Goal: Transaction & Acquisition: Purchase product/service

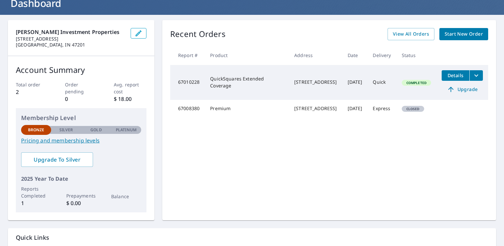
scroll to position [66, 0]
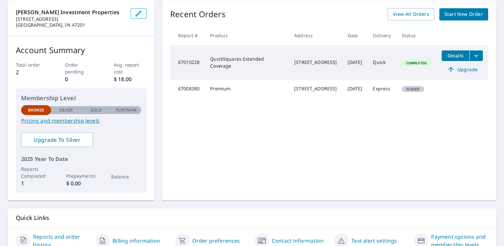
click at [72, 123] on link "Pricing and membership levels" at bounding box center [81, 121] width 120 height 8
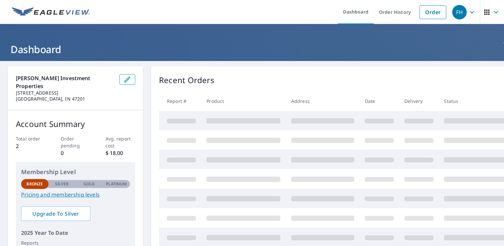
scroll to position [33, 0]
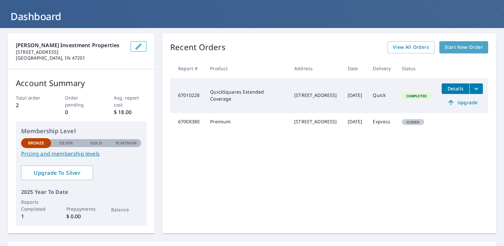
click at [452, 46] on span "Start New Order" at bounding box center [464, 47] width 38 height 8
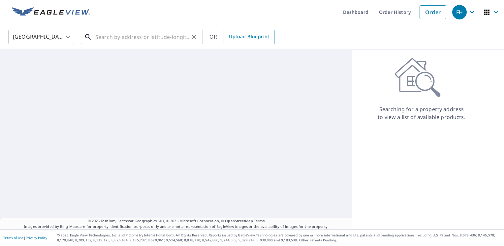
click at [113, 33] on input "text" at bounding box center [142, 37] width 94 height 18
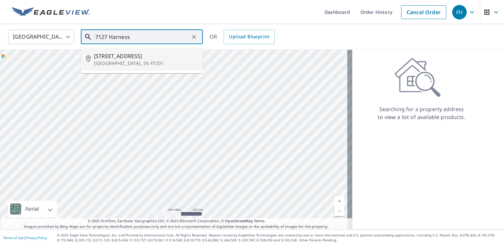
click at [111, 57] on span "7127 W Harness Ln" at bounding box center [146, 56] width 104 height 8
type input "7127 W Harness Ln Columbus, IN 47201"
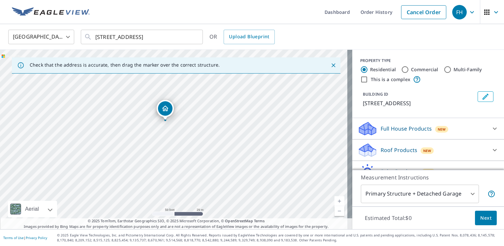
click at [156, 131] on div "7127 W Harness Ln Columbus, IN 47201" at bounding box center [176, 140] width 353 height 180
drag, startPoint x: 163, startPoint y: 109, endPoint x: 181, endPoint y: 90, distance: 26.6
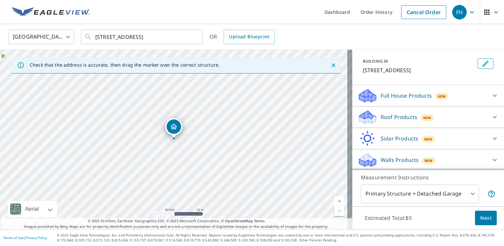
click at [384, 112] on div "Roof Products New" at bounding box center [422, 118] width 129 height 16
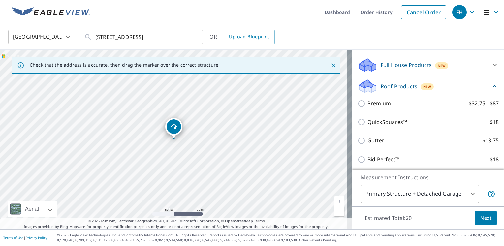
scroll to position [66, 0]
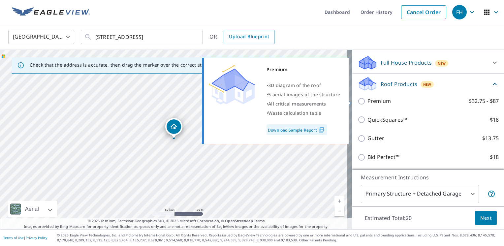
click at [361, 102] on input "Premium $32.75 - $87" at bounding box center [363, 101] width 10 height 8
checkbox input "true"
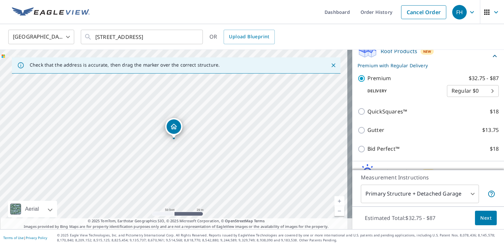
scroll to position [132, 0]
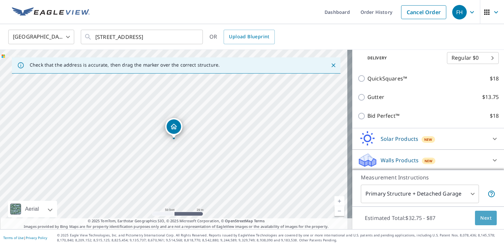
click at [484, 221] on span "Next" at bounding box center [486, 218] width 11 height 8
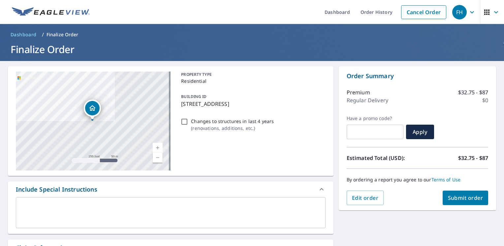
click at [83, 129] on div "7127 W Harness Ln Columbus, IN 47201" at bounding box center [93, 121] width 155 height 99
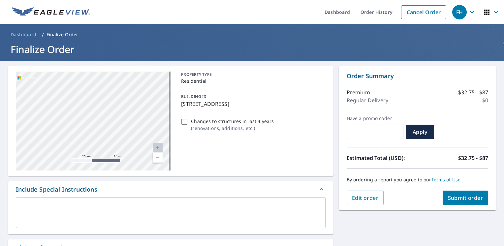
click at [80, 124] on div "7127 W Harness Ln Columbus, IN 47201" at bounding box center [93, 121] width 155 height 99
drag, startPoint x: 81, startPoint y: 117, endPoint x: 83, endPoint y: 154, distance: 37.1
click at [83, 154] on div "7127 W Harness Ln Columbus, IN 47201" at bounding box center [93, 121] width 155 height 99
click at [84, 147] on div "7127 W Harness Ln Columbus, IN 47201" at bounding box center [93, 121] width 155 height 99
click at [102, 205] on textarea at bounding box center [170, 213] width 301 height 19
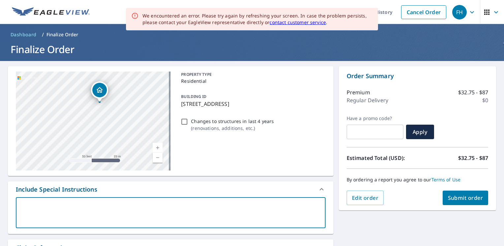
type textarea "I"
type textarea "x"
type textarea "I"
type textarea "x"
type textarea "I n"
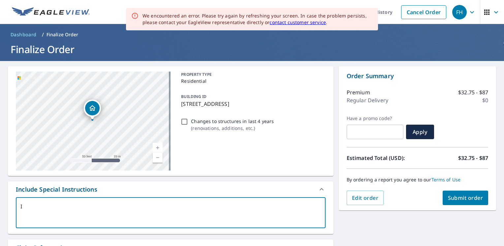
type textarea "x"
type textarea "I ne"
type textarea "x"
type textarea "I nee"
type textarea "x"
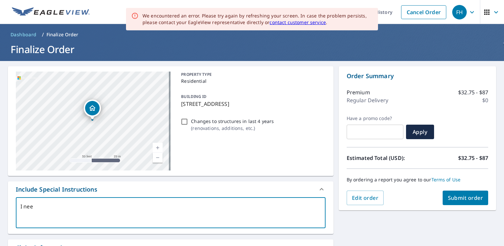
type textarea "I need"
type textarea "x"
type textarea "I need"
type textarea "x"
type textarea "I need e"
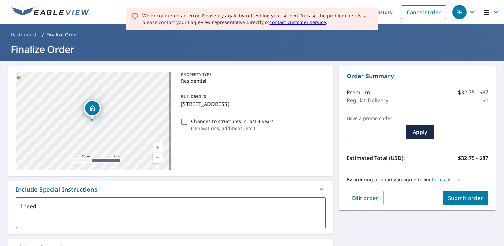
type textarea "x"
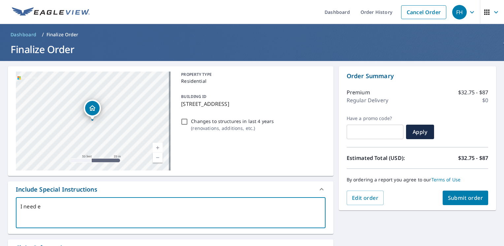
type textarea "I need"
type textarea "x"
type textarea "I need a"
type textarea "x"
type textarea "I need an"
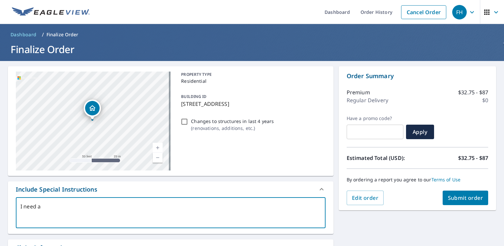
type textarea "x"
type textarea "I need an"
type textarea "x"
type textarea "I need an e"
type textarea "x"
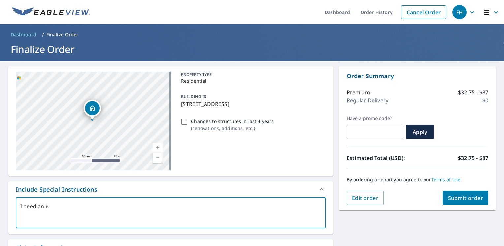
type textarea "I need an es"
type textarea "x"
type textarea "I need an est"
type textarea "x"
type textarea "I need an esti"
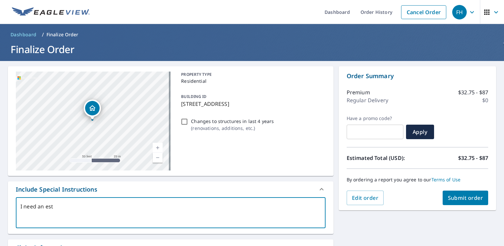
type textarea "x"
type textarea "I need an estim"
type textarea "x"
type textarea "I need an estime"
type textarea "x"
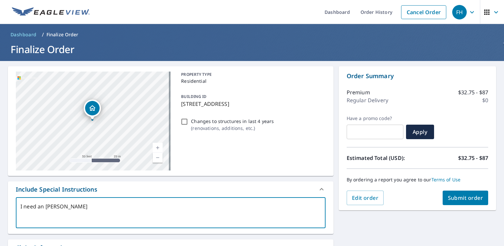
type textarea "I need an estim"
type textarea "x"
type textarea "I need an estima"
type textarea "x"
type textarea "I need an estimat"
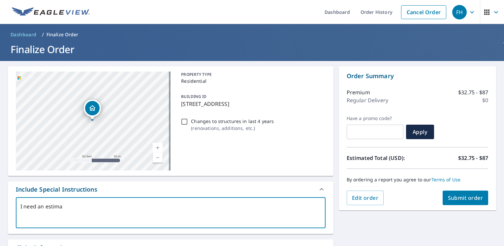
type textarea "x"
type textarea "I need an estimate"
type textarea "x"
type textarea "I need an estimate"
type textarea "x"
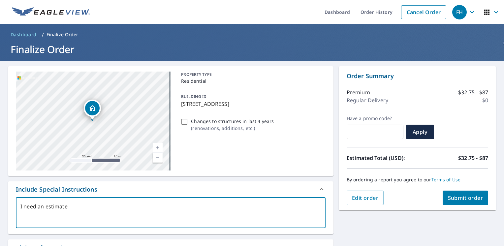
type textarea "I need an estimate f"
type textarea "x"
type textarea "I need an estimate fo"
type textarea "x"
type textarea "I need an estimate for"
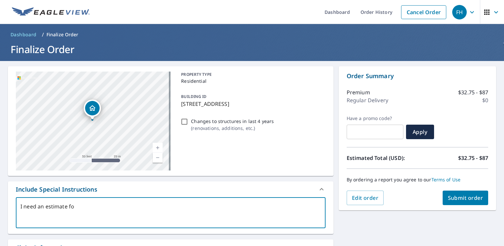
type textarea "x"
type textarea "I need an estimate for"
type textarea "x"
type textarea "I need an estimate for t"
type textarea "x"
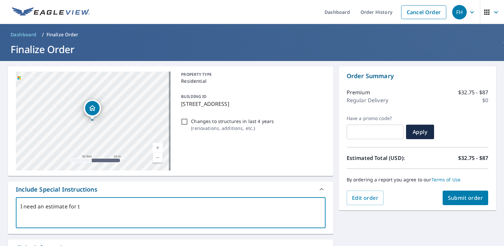
type textarea "I need an estimate for th"
type textarea "x"
type textarea "I need an estimate for the"
type textarea "x"
type textarea "I need an estimate for the"
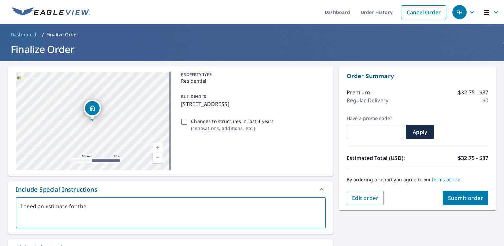
type textarea "x"
type textarea "I need an estimate for the m"
type textarea "x"
type textarea "I need an estimate for the ma"
type textarea "x"
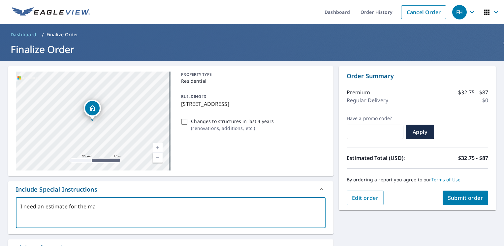
type textarea "I need an estimate for the mai"
type textarea "x"
type textarea "I need an estimate for the main"
type textarea "x"
type textarea "I need an estimate for the main"
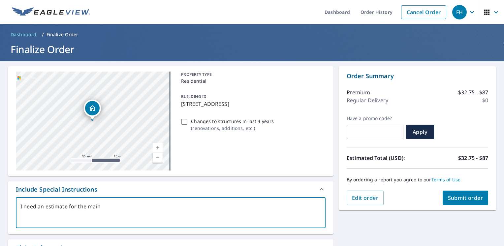
type textarea "x"
type textarea "I need an estimate for the main h"
type textarea "x"
type textarea "I need an estimate for the main ho"
type textarea "x"
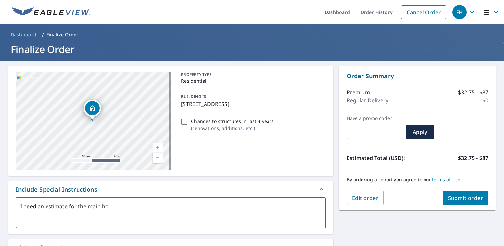
type textarea "I need an estimate for the main hou"
type textarea "x"
type textarea "I need an estimate for the main hous"
type textarea "x"
type textarea "I need an estimate for the main house"
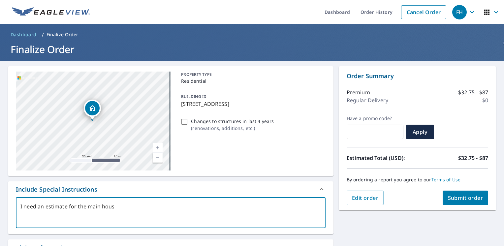
type textarea "x"
type textarea "I need an estimate for the main house"
type textarea "x"
type textarea "I need an estimate for the main house w"
type textarea "x"
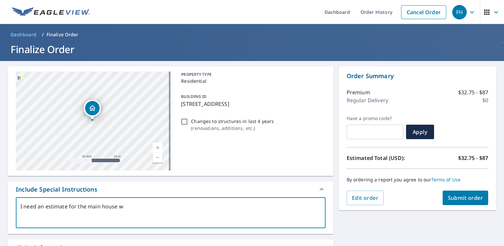
type textarea "I need an estimate for the main house wh"
type textarea "x"
type textarea "I need an estimate for the main house whi"
type textarea "x"
type textarea "I need an estimate for the main house wh"
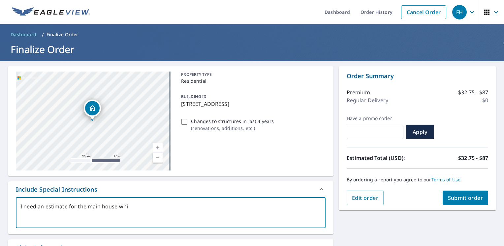
type textarea "x"
type textarea "I need an estimate for the main house w"
type textarea "x"
type textarea "I need an estimate for the main house"
type textarea "x"
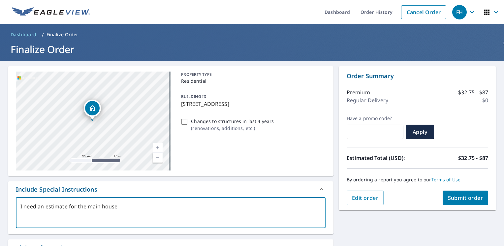
type textarea "I need an estimate for the main house"
type textarea "x"
type textarea "I need an estimate for the main house,"
type textarea "x"
type textarea "I need an estimate for the main house,"
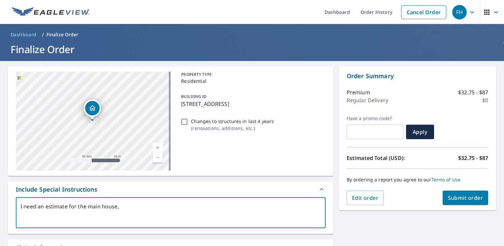
type textarea "x"
type textarea "I need an estimate for the main house, w"
type textarea "x"
type textarea "I need an estimate for the main house,"
type textarea "x"
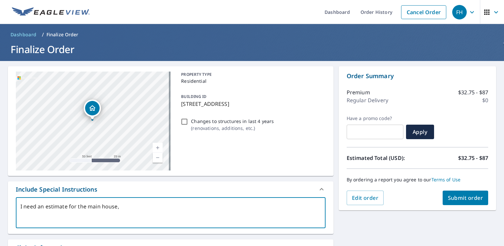
type textarea "I need an estimate for the main house,"
type textarea "x"
type textarea "I need an estimate for the main house"
type textarea "x"
type textarea "I need an estimate for the main hous"
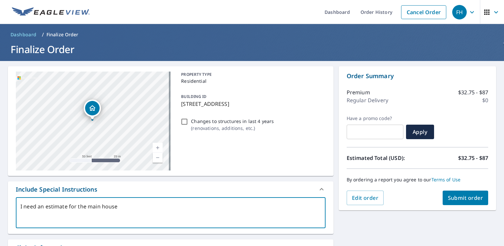
type textarea "x"
type textarea "I need an estimate for the main hou"
type textarea "x"
type textarea "I need an estimate for the main ho"
type textarea "x"
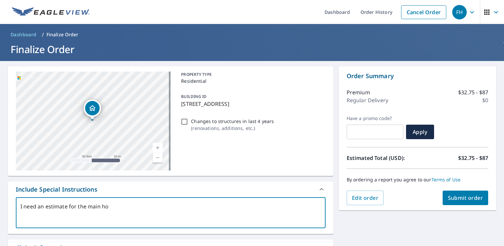
type textarea "I need an estimate for the main h"
type textarea "x"
type textarea "I need an estimate for the main"
type textarea "x"
type textarea "I need an estimate for the main"
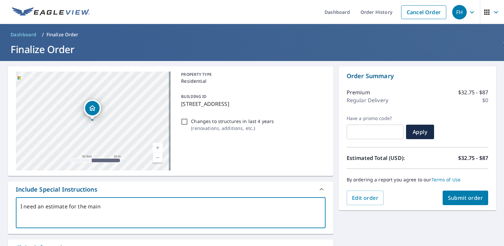
type textarea "x"
type textarea "I need an estimate for the mai"
type textarea "x"
type textarea "I need an estimate for the ma"
type textarea "x"
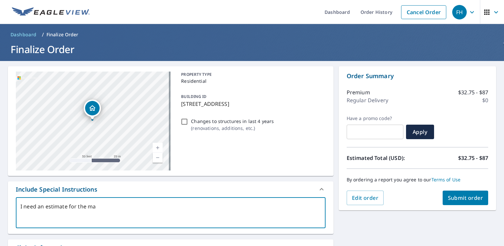
type textarea "I need an estimate for the m"
type textarea "x"
type textarea "I need an estimate for the"
type textarea "x"
type textarea "I need an estimate for the"
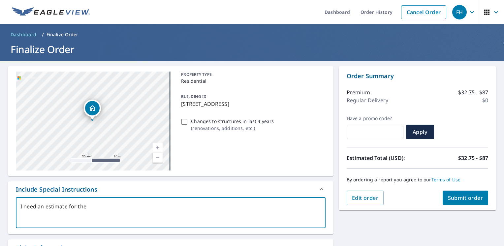
type textarea "x"
type textarea "I need an estimate for th"
type textarea "x"
type textarea "I need an estimate for t"
type textarea "x"
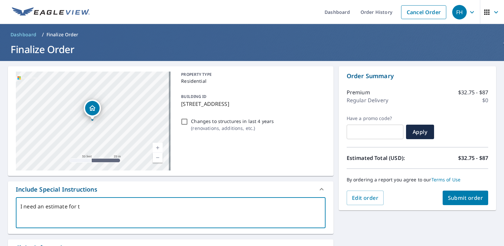
type textarea "I need an estimate for"
type textarea "x"
type textarea "I need an estimate f"
type textarea "x"
type textarea "I need an estimate"
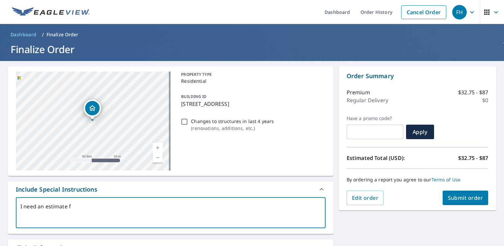
type textarea "x"
type textarea "I need an estimate"
type textarea "x"
type textarea "I need an estimat"
type textarea "x"
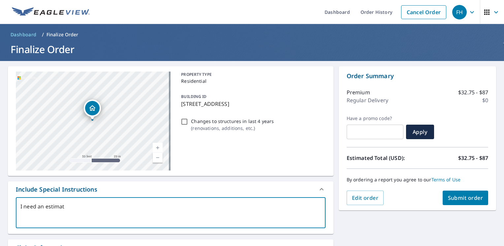
type textarea "I need an estima"
type textarea "x"
type textarea "I need an estim"
type textarea "x"
type textarea "I need an esti"
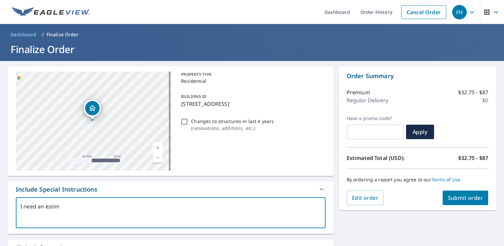
type textarea "x"
type textarea "I need an est"
type textarea "x"
type textarea "I need an es"
type textarea "x"
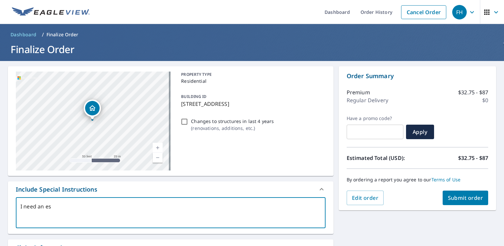
type textarea "I need an e"
type textarea "x"
type textarea "I need an"
type textarea "x"
type textarea "I need an"
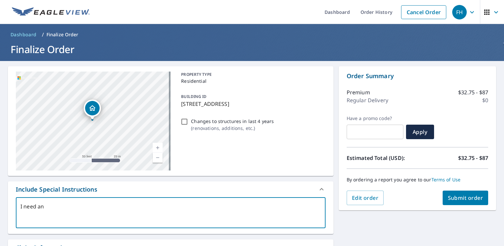
type textarea "x"
type textarea "I need a"
type textarea "x"
type textarea "I need"
type textarea "x"
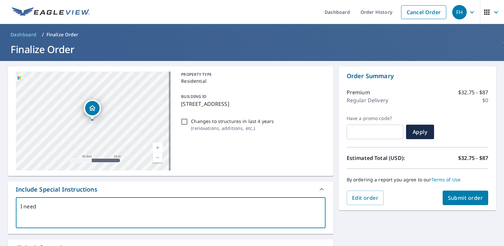
type textarea "I need a"
type textarea "x"
type textarea "I need a"
type textarea "x"
type textarea "I need a s"
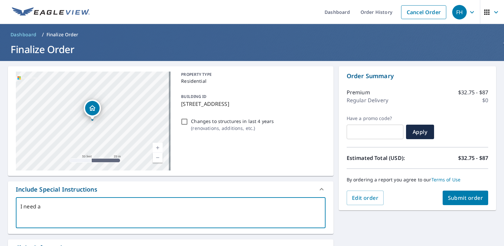
type textarea "x"
type textarea "I need a sq"
type textarea "x"
type textarea "I need a squ"
type textarea "x"
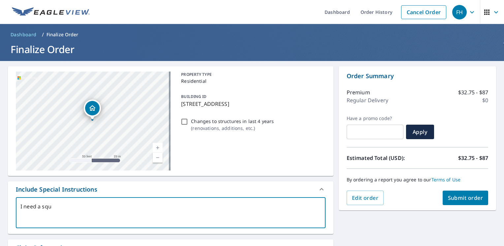
type textarea "I need a squa"
type textarea "x"
type textarea "I need a squar"
type textarea "x"
type textarea "I need a square"
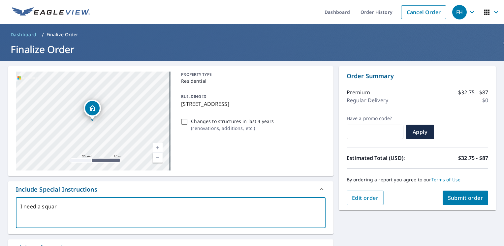
type textarea "x"
type textarea "I need a square"
type textarea "x"
type textarea "I need a square c"
type textarea "x"
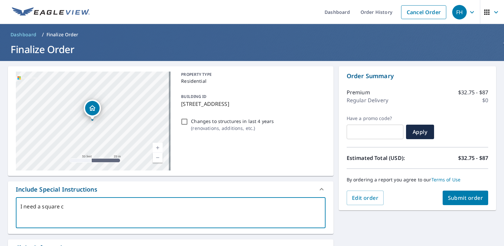
type textarea "I need a square co"
type textarea "x"
type textarea "I need a square cou"
type textarea "x"
type textarea "I need a square coun"
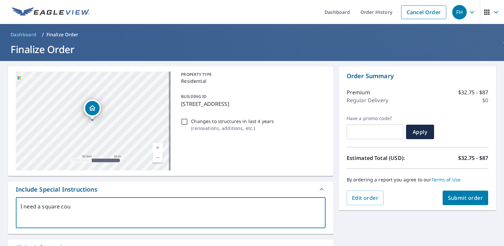
type textarea "x"
type textarea "I need a square count"
type textarea "x"
type textarea "I need a square count"
type textarea "x"
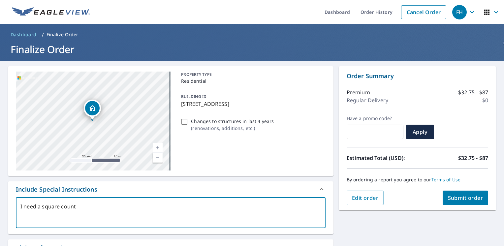
type textarea "I need a square count f"
type textarea "x"
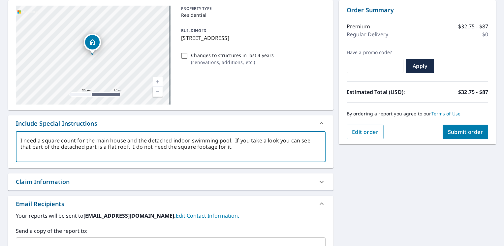
scroll to position [132, 0]
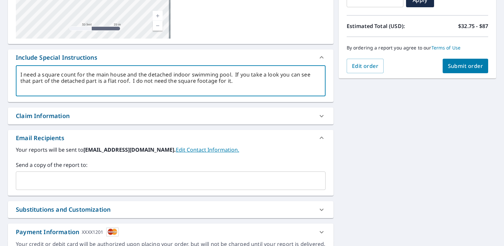
click at [37, 179] on input "text" at bounding box center [166, 181] width 294 height 13
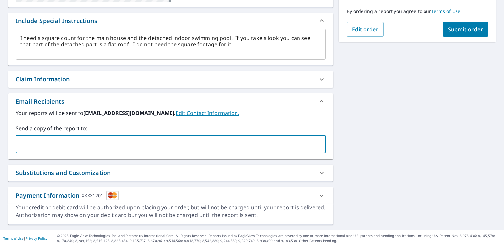
scroll to position [0, 0]
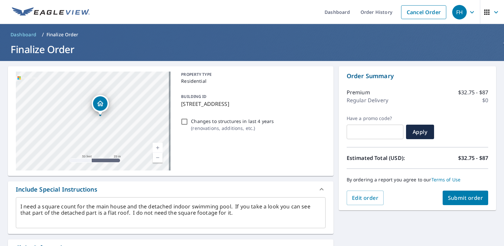
click at [100, 116] on div at bounding box center [100, 115] width 3 height 3
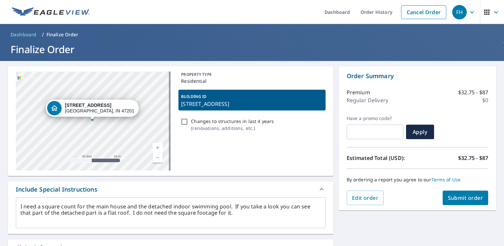
click at [99, 113] on div "7127 W Harness Ln Columbus, IN 47201" at bounding box center [99, 108] width 69 height 11
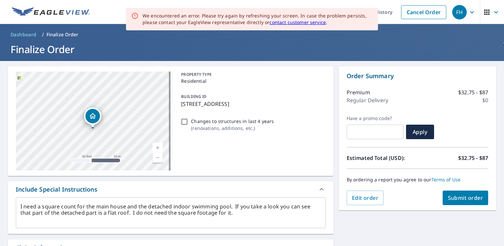
drag, startPoint x: 92, startPoint y: 117, endPoint x: 92, endPoint y: 125, distance: 7.9
click at [92, 125] on div "Dropped pin, building 1, Residential property, 7127 W Harness Ln Columbus, IN 4…" at bounding box center [92, 124] width 9 height 7
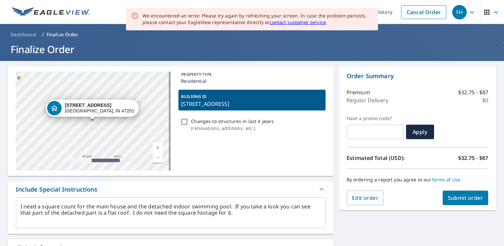
click at [100, 123] on div "7127 W Harness Ln Columbus, IN 47201" at bounding box center [93, 121] width 155 height 99
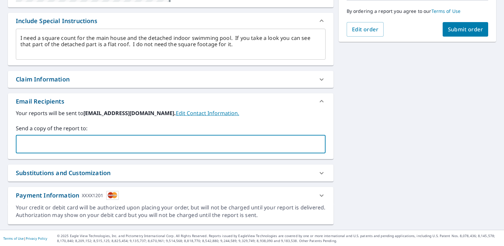
scroll to position [37, 0]
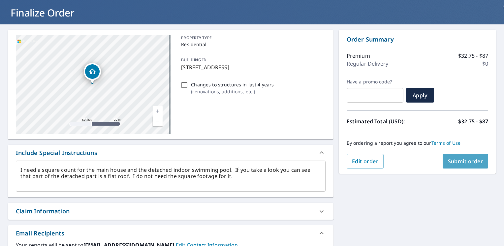
click at [454, 162] on span "Submit order" at bounding box center [465, 161] width 35 height 7
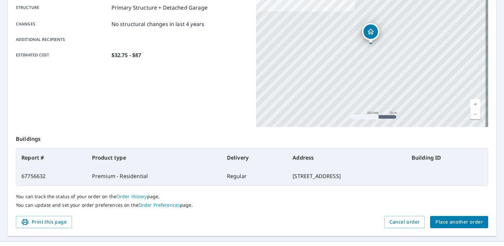
scroll to position [136, 0]
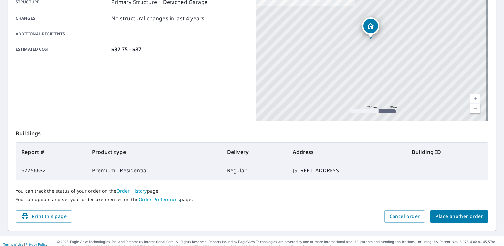
drag, startPoint x: 50, startPoint y: 216, endPoint x: 50, endPoint y: 205, distance: 10.2
click at [50, 216] on span "Print this page" at bounding box center [44, 217] width 46 height 8
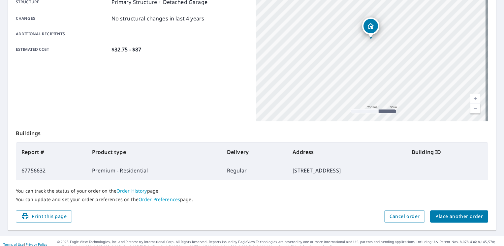
click at [442, 215] on span "Place another order" at bounding box center [460, 217] width 48 height 8
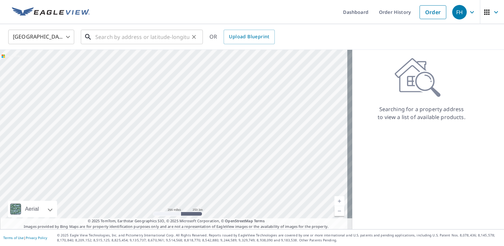
click at [132, 37] on input "text" at bounding box center [142, 37] width 94 height 18
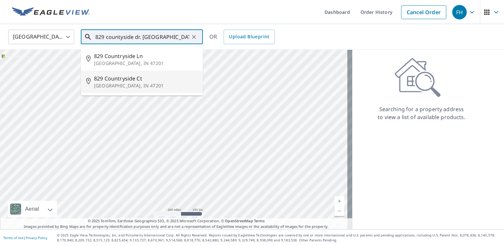
click at [126, 83] on p "[GEOGRAPHIC_DATA], IN 47201" at bounding box center [146, 86] width 104 height 7
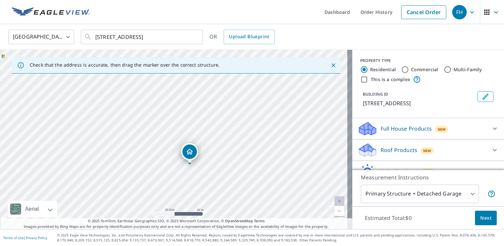
drag, startPoint x: 106, startPoint y: 93, endPoint x: 161, endPoint y: 155, distance: 82.7
click at [161, 155] on div "829 Countryside Ln Columbus, IN 47201" at bounding box center [176, 140] width 353 height 180
click at [142, 34] on input "829 Countryside Ct Columbus, IN 47201" at bounding box center [142, 37] width 94 height 18
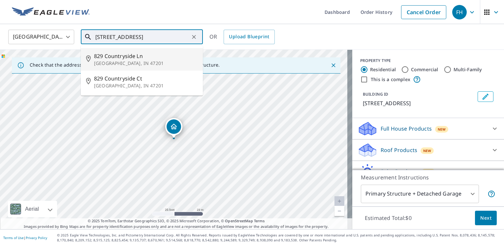
click at [143, 57] on span "829 Countryside Ln" at bounding box center [146, 56] width 104 height 8
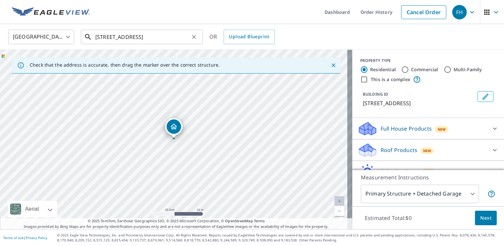
click at [188, 39] on input "829 Countryside Ln Columbus, IN 47201" at bounding box center [142, 37] width 94 height 18
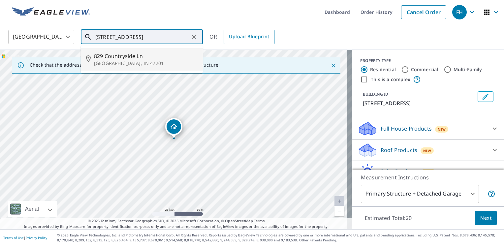
click at [111, 60] on div "829 Countryside Ln Columbus, IN 47201" at bounding box center [146, 59] width 104 height 15
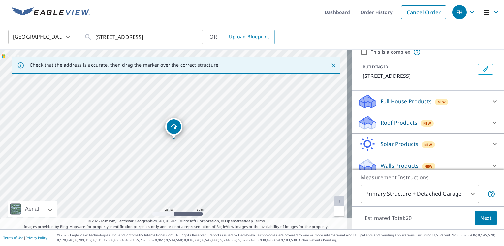
scroll to position [33, 0]
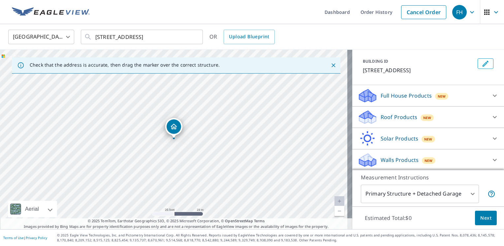
click at [391, 117] on p "Roof Products" at bounding box center [399, 117] width 37 height 8
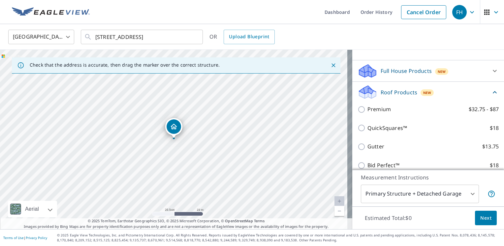
scroll to position [66, 0]
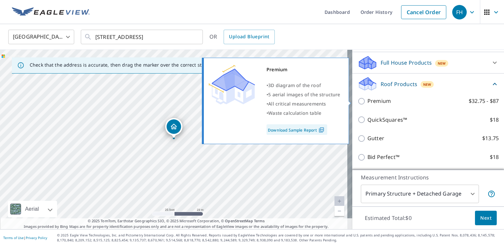
click at [368, 101] on p "Premium" at bounding box center [379, 101] width 23 height 8
click at [368, 101] on input "Premium $32.75 - $87" at bounding box center [363, 101] width 10 height 8
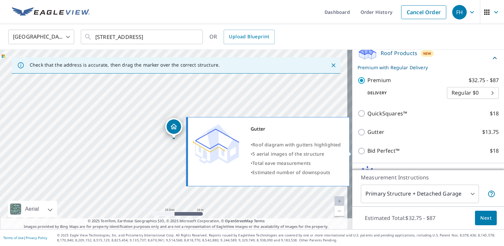
scroll to position [132, 0]
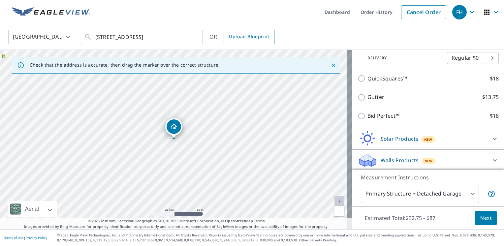
click at [411, 185] on body "FH FH Dashboard Order History Cancel Order FH United States US ​ 829 Countrysid…" at bounding box center [252, 123] width 504 height 246
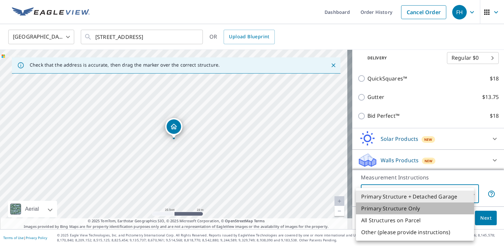
click at [405, 207] on li "Primary Structure Only" at bounding box center [415, 209] width 118 height 12
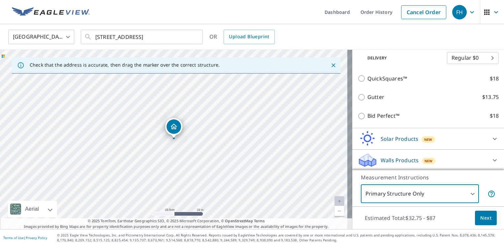
click at [481, 216] on span "Next" at bounding box center [486, 218] width 11 height 8
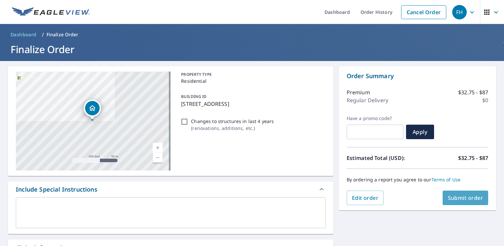
click at [466, 201] on span "Submit order" at bounding box center [465, 197] width 35 height 7
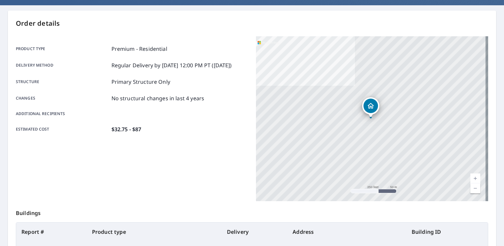
scroll to position [142, 0]
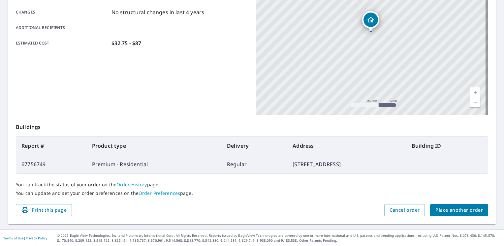
drag, startPoint x: 55, startPoint y: 211, endPoint x: 89, endPoint y: 203, distance: 35.5
click at [54, 211] on span "Print this page" at bounding box center [44, 210] width 46 height 8
